Goal: Information Seeking & Learning: Learn about a topic

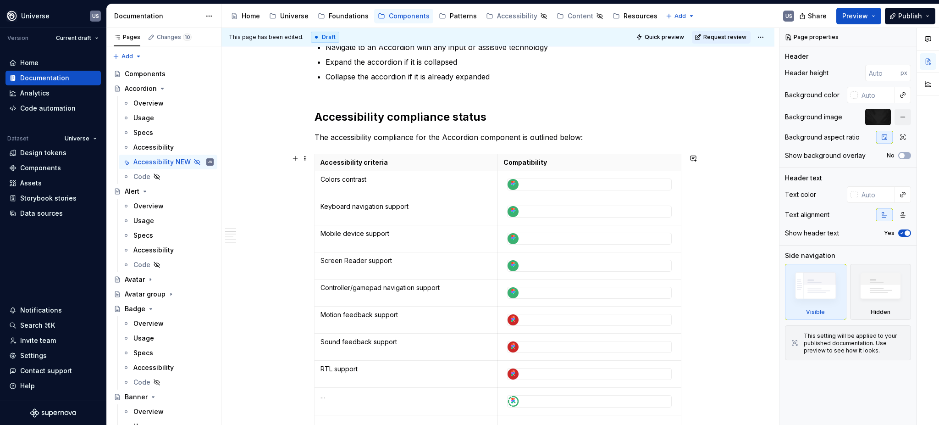
scroll to position [61, 0]
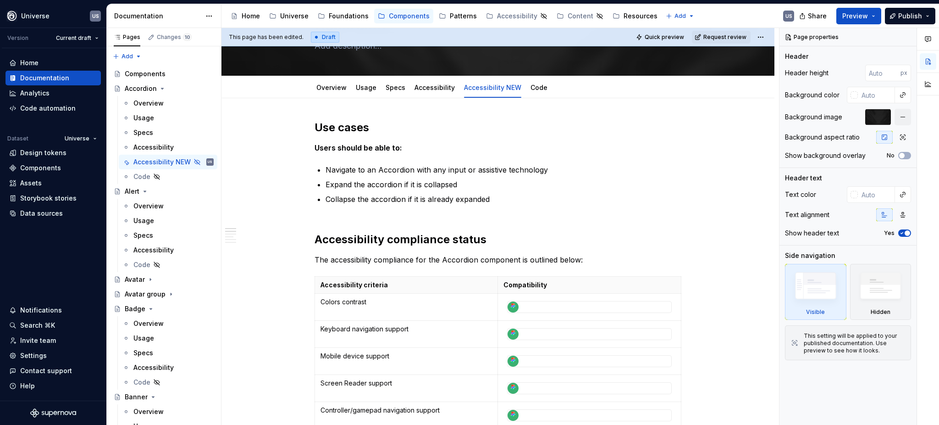
type textarea "*"
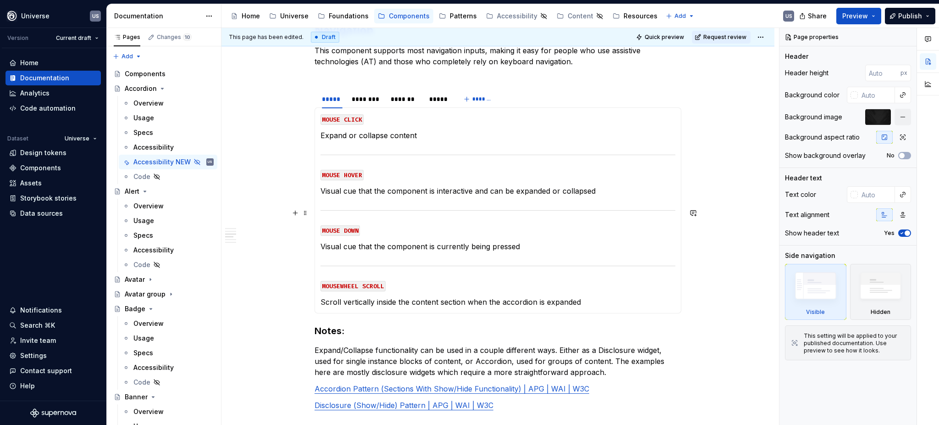
scroll to position [672, 0]
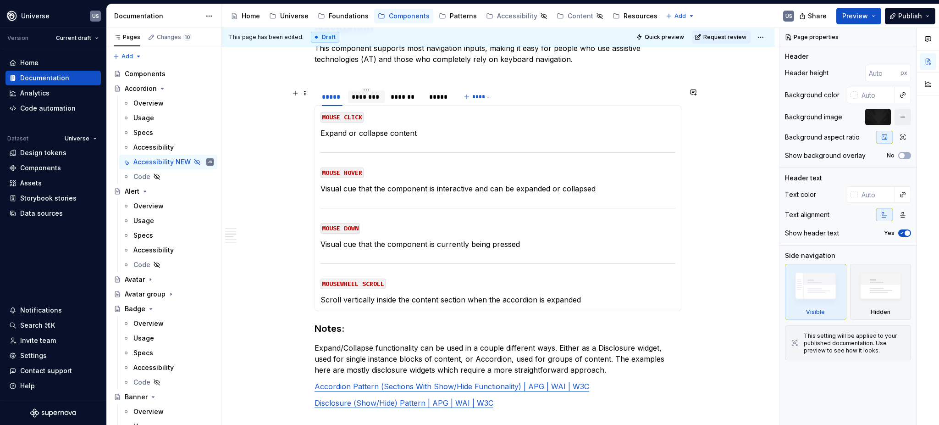
click at [370, 100] on div "********" at bounding box center [366, 96] width 29 height 9
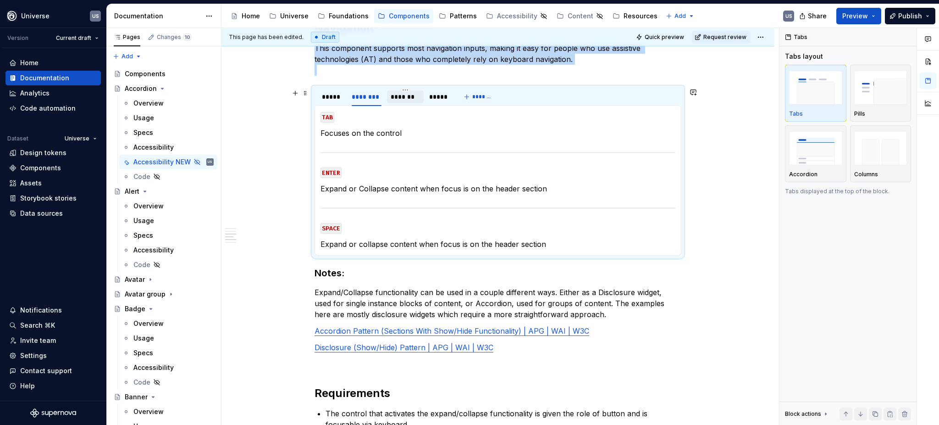
click at [387, 100] on div "*******" at bounding box center [405, 96] width 37 height 13
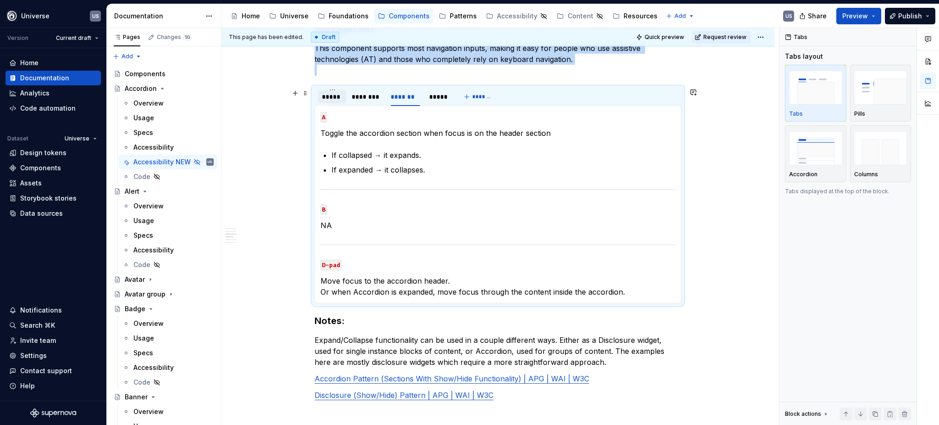
click at [333, 100] on div "*****" at bounding box center [332, 96] width 21 height 9
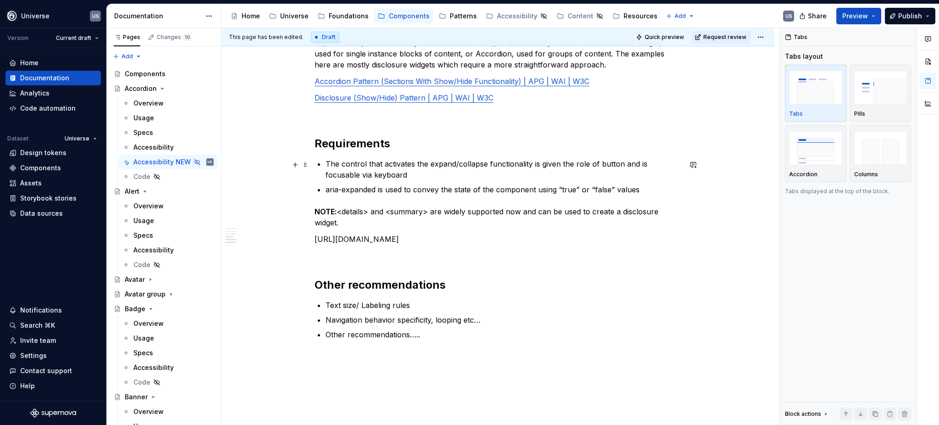
scroll to position [978, 0]
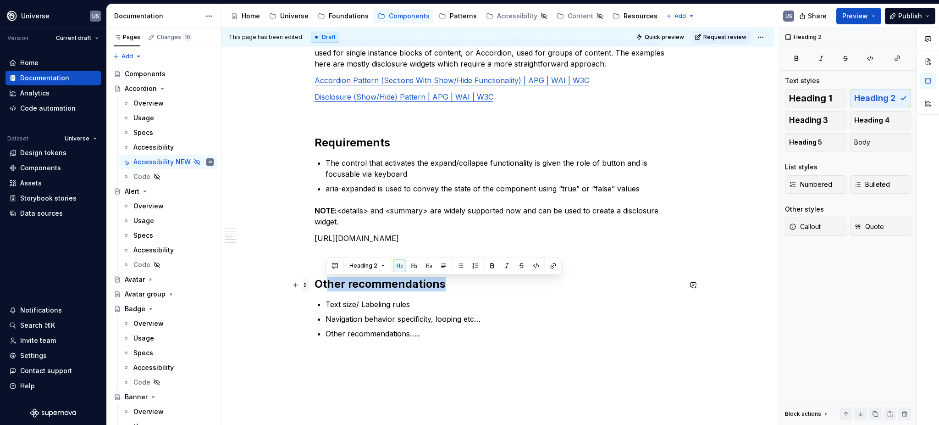
drag, startPoint x: 447, startPoint y: 283, endPoint x: 307, endPoint y: 280, distance: 139.5
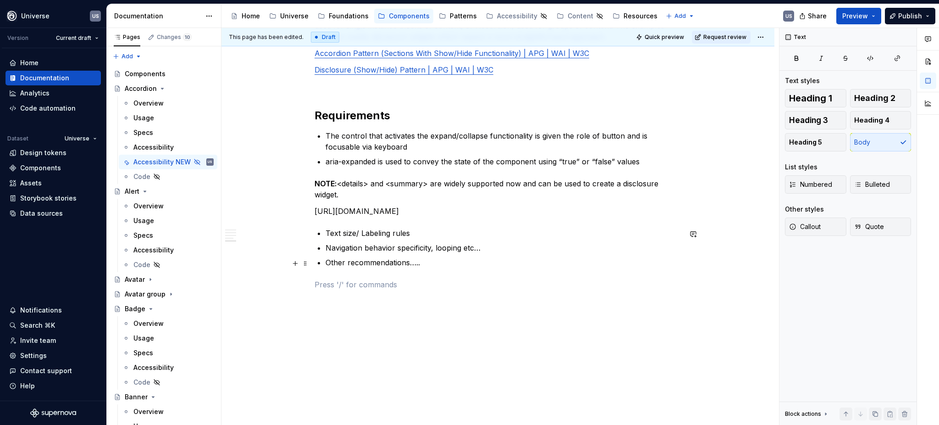
scroll to position [1009, 0]
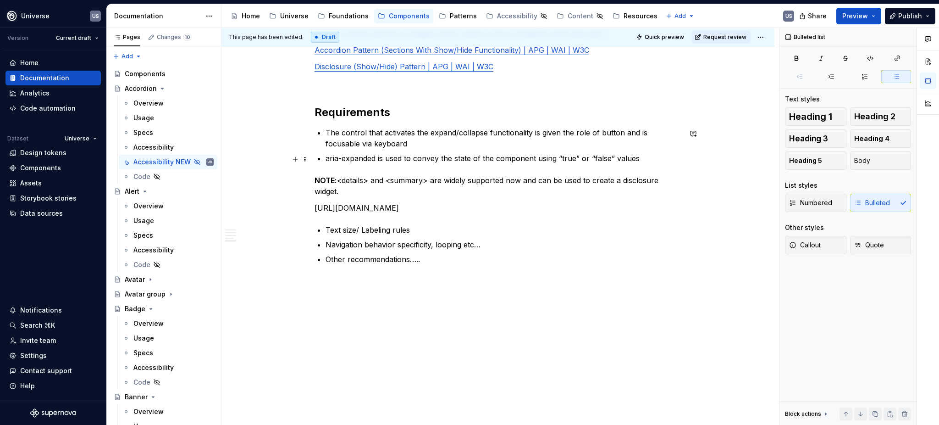
click at [327, 156] on p "aria-expanded is used to convey the state of the component using “true” or “fal…" at bounding box center [504, 158] width 356 height 11
click at [511, 242] on p "Navigation behavior specificity, looping etc…" at bounding box center [504, 244] width 356 height 11
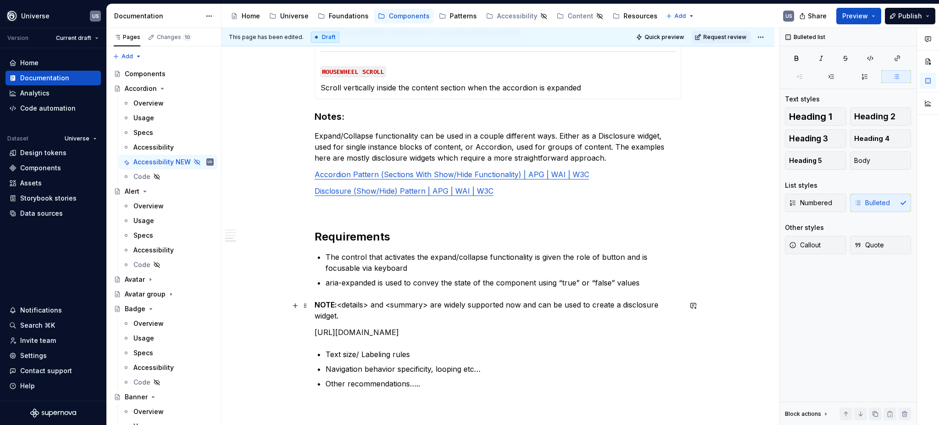
scroll to position [887, 0]
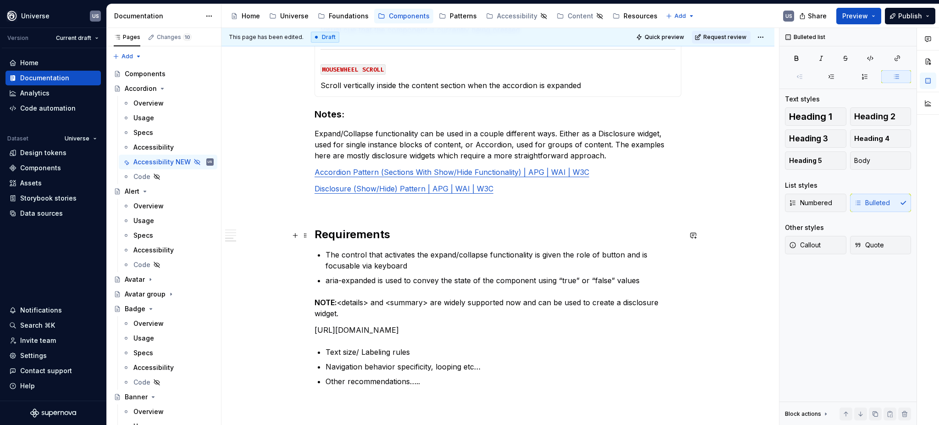
click at [390, 234] on h2 "Requirements" at bounding box center [498, 234] width 367 height 15
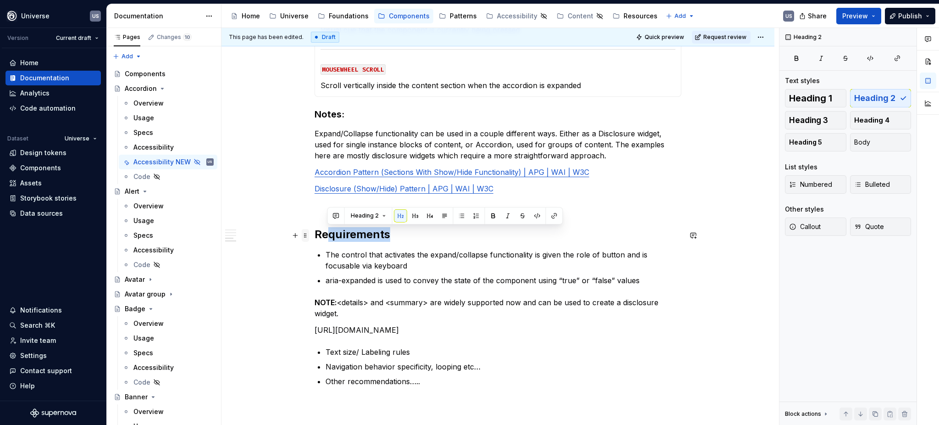
drag, startPoint x: 390, startPoint y: 233, endPoint x: 306, endPoint y: 233, distance: 84.4
click at [369, 237] on h2 "Requirements" at bounding box center [498, 234] width 367 height 15
drag, startPoint x: 386, startPoint y: 237, endPoint x: 313, endPoint y: 239, distance: 72.9
click at [315, 239] on h2 "Requirements" at bounding box center [498, 234] width 367 height 15
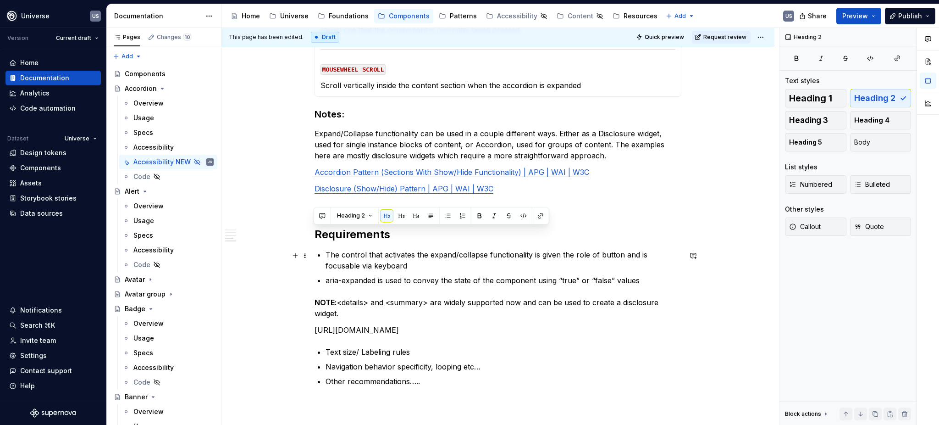
click at [403, 265] on p "The control that activates the expand/collapse functionality is given the role …" at bounding box center [504, 260] width 356 height 22
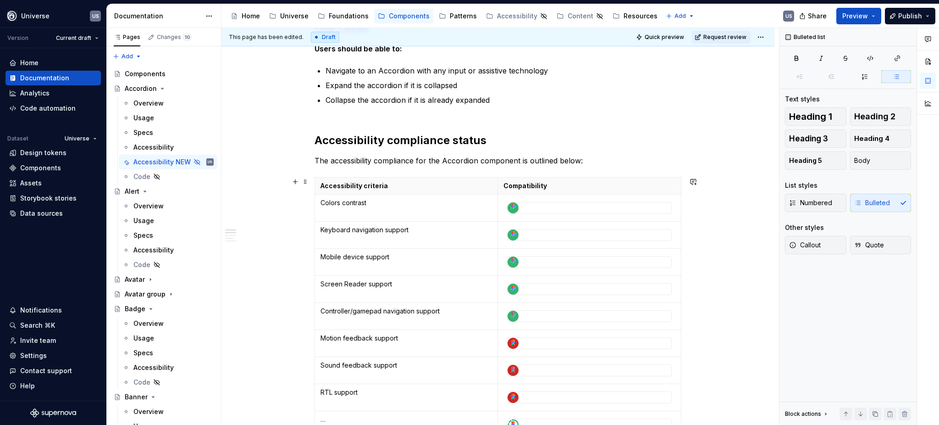
scroll to position [153, 0]
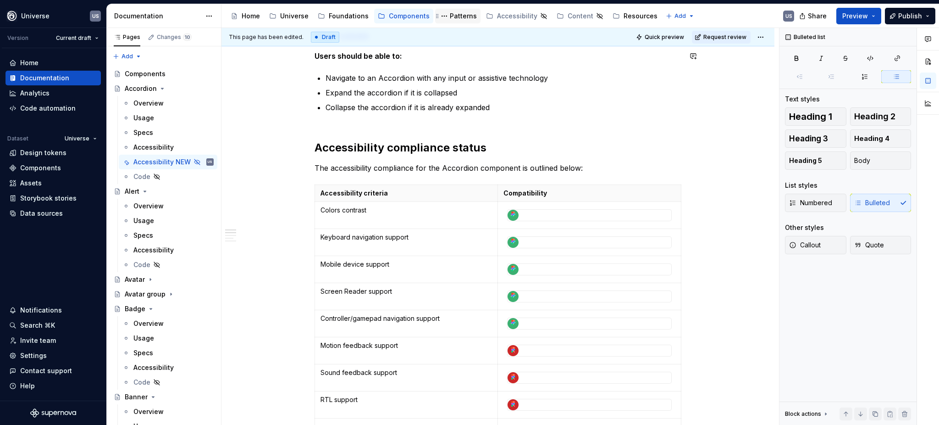
click at [453, 20] on div "Patterns" at bounding box center [463, 15] width 27 height 9
click at [457, 18] on div "Patterns" at bounding box center [463, 15] width 27 height 9
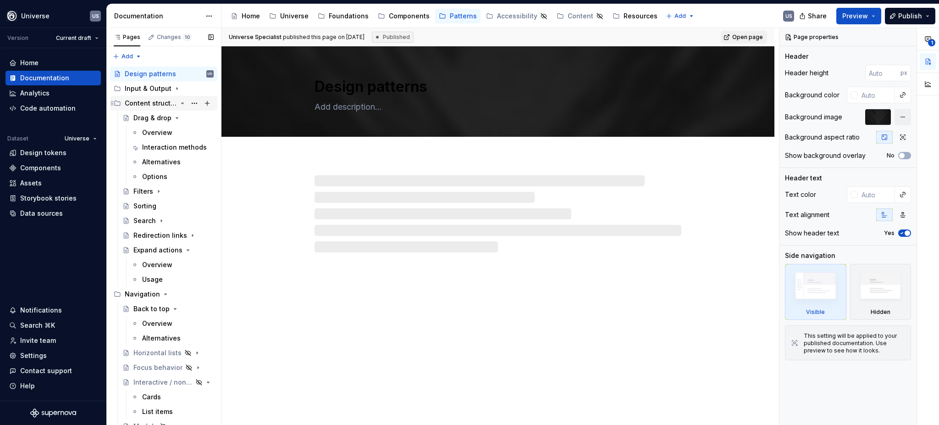
click at [179, 102] on icon "Page tree" at bounding box center [182, 103] width 7 height 7
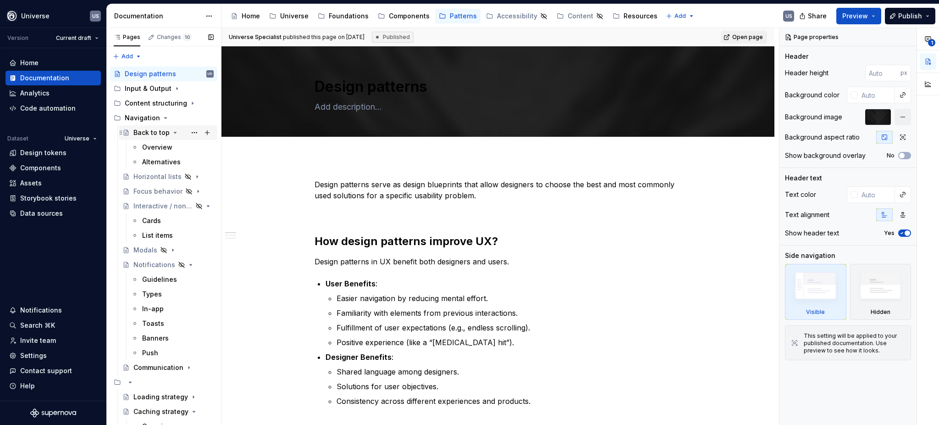
click at [172, 132] on icon "Page tree" at bounding box center [175, 132] width 7 height 7
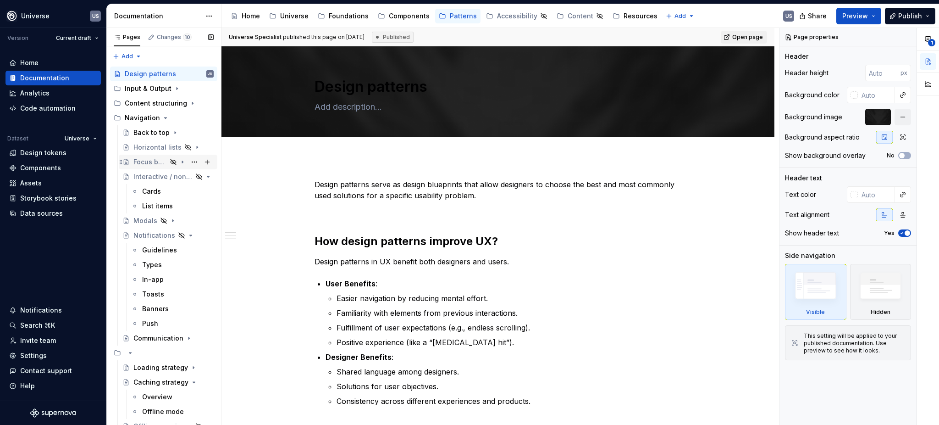
click at [142, 163] on div "Focus behavior" at bounding box center [149, 161] width 33 height 9
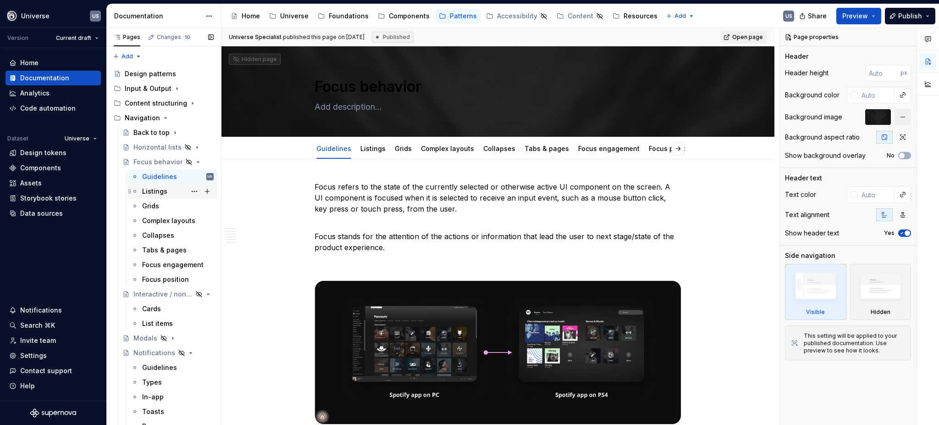
click at [156, 194] on div "Listings" at bounding box center [154, 191] width 25 height 9
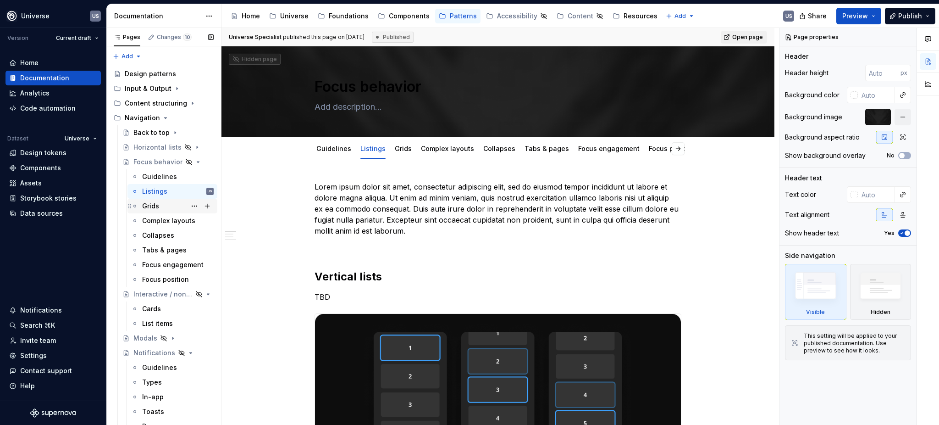
click at [153, 200] on div "Grids" at bounding box center [178, 206] width 72 height 13
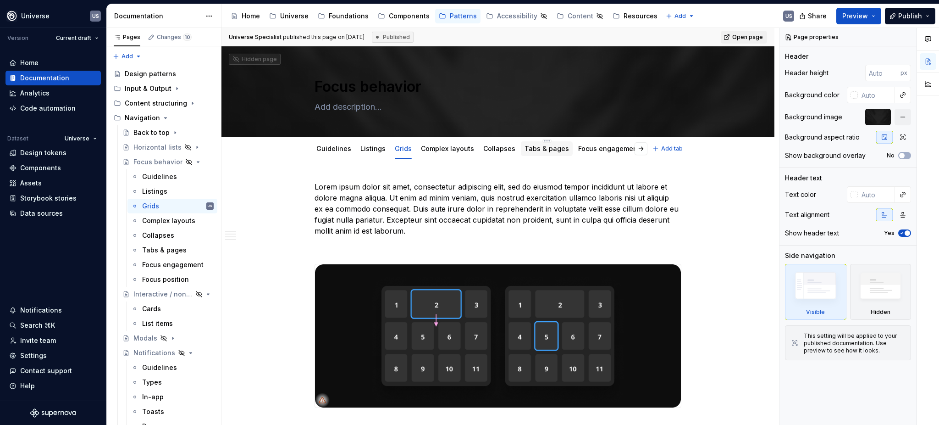
click at [525, 149] on link "Tabs & pages" at bounding box center [547, 148] width 44 height 8
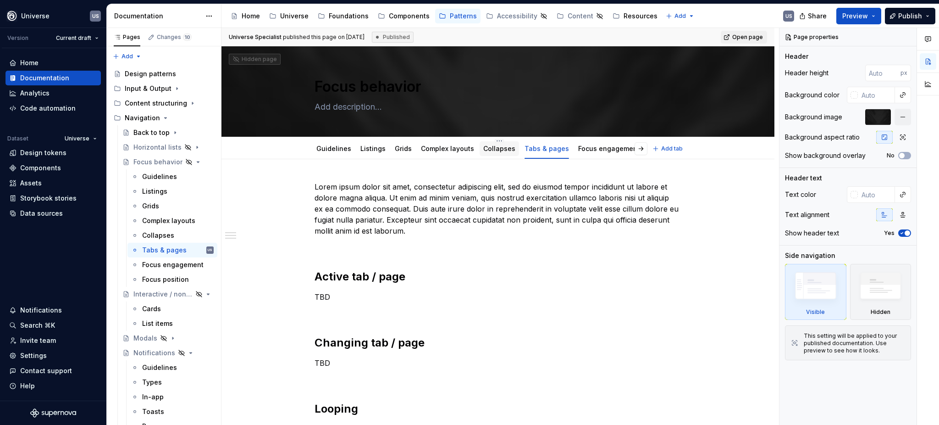
click at [483, 151] on link "Collapses" at bounding box center [499, 148] width 32 height 8
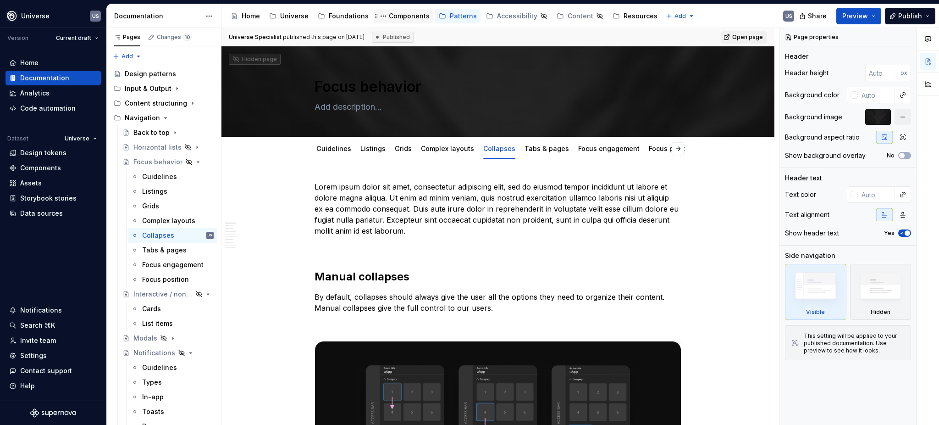
click at [397, 13] on div "Components" at bounding box center [409, 15] width 41 height 9
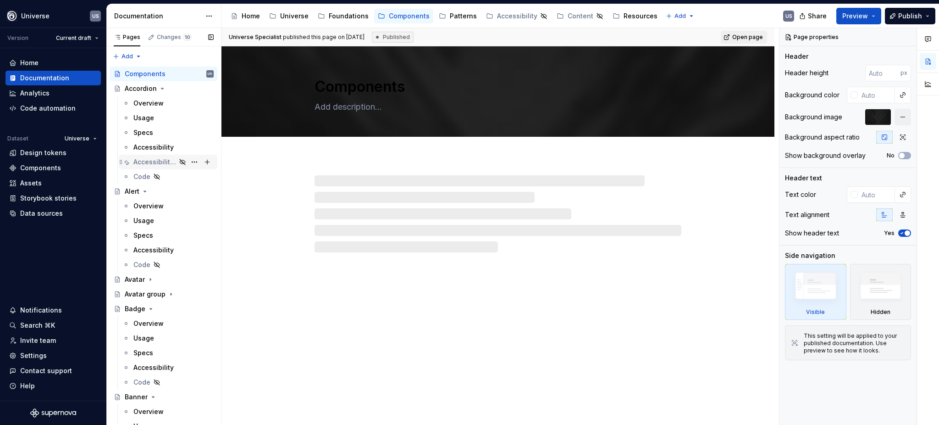
click at [158, 162] on div "Accessibility NEW" at bounding box center [154, 161] width 43 height 9
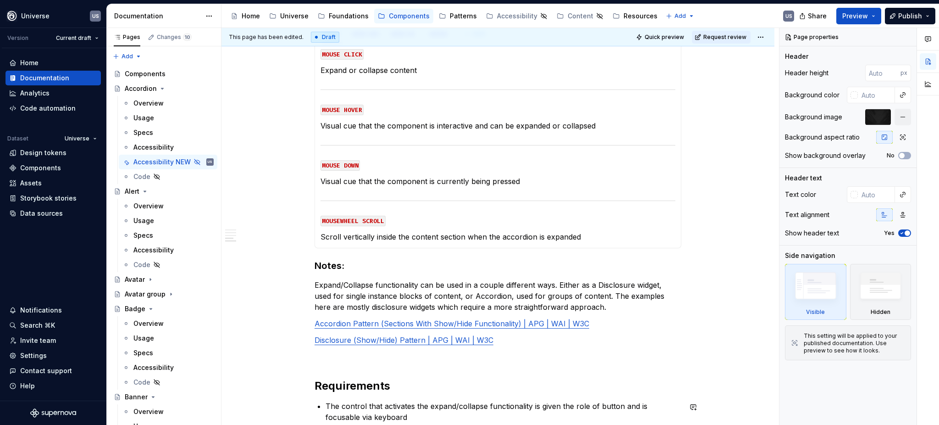
scroll to position [734, 0]
type textarea "*"
